Goal: Transaction & Acquisition: Purchase product/service

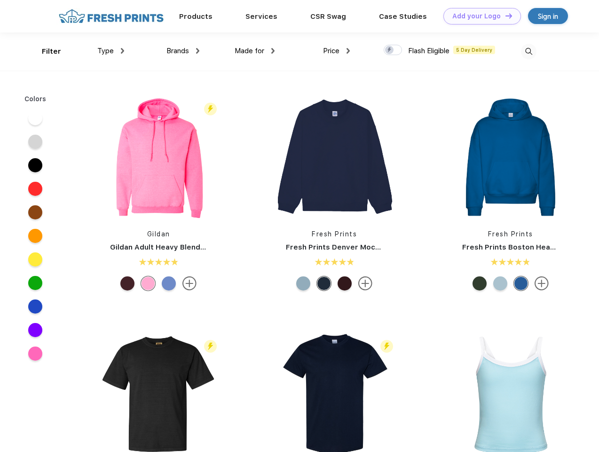
scroll to position [0, 0]
click at [479, 16] on link "Add your Logo Design Tool" at bounding box center [483, 16] width 78 height 16
click at [0, 0] on div "Design Tool" at bounding box center [0, 0] width 0 height 0
click at [505, 16] on link "Add your Logo Design Tool" at bounding box center [483, 16] width 78 height 16
click at [45, 51] on div "Filter" at bounding box center [51, 51] width 19 height 11
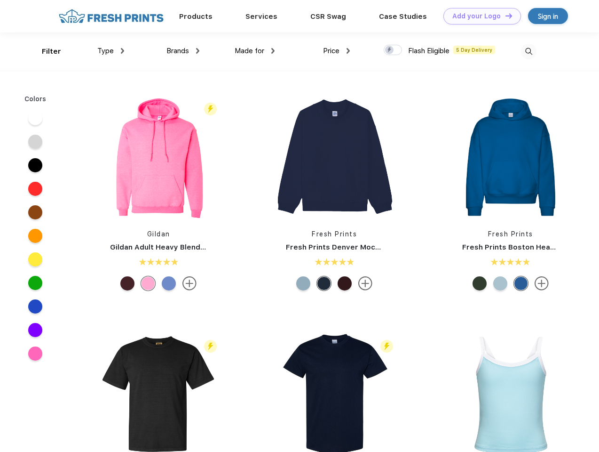
click at [111, 51] on span "Type" at bounding box center [105, 51] width 16 height 8
click at [183, 51] on span "Brands" at bounding box center [177, 51] width 23 height 8
click at [255, 51] on span "Made for" at bounding box center [250, 51] width 30 height 8
click at [337, 51] on span "Price" at bounding box center [331, 51] width 16 height 8
click at [393, 50] on div at bounding box center [393, 50] width 18 height 10
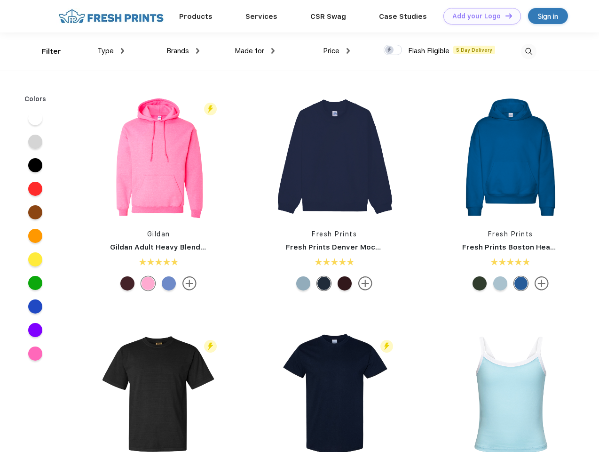
click at [390, 50] on input "checkbox" at bounding box center [387, 47] width 6 height 6
click at [529, 51] on img at bounding box center [529, 52] width 16 height 16
